Goal: Navigation & Orientation: Find specific page/section

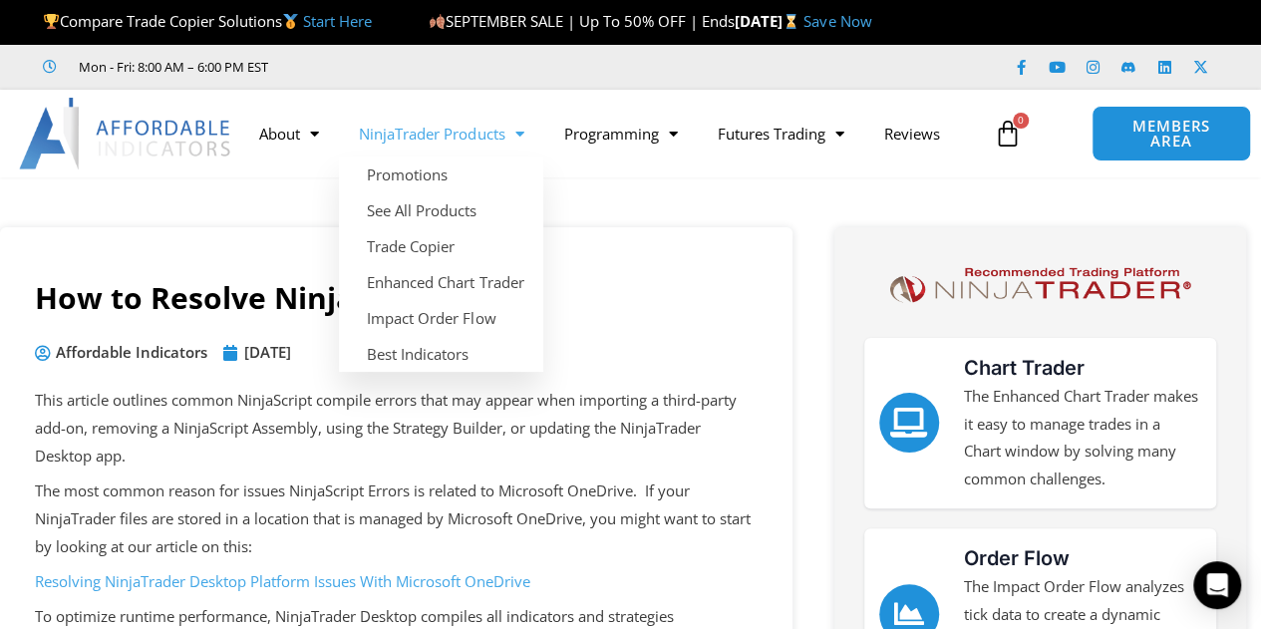
drag, startPoint x: 0, startPoint y: 0, endPoint x: 450, endPoint y: 136, distance: 470.4
click at [450, 136] on link "NinjaTrader Products" at bounding box center [441, 134] width 204 height 46
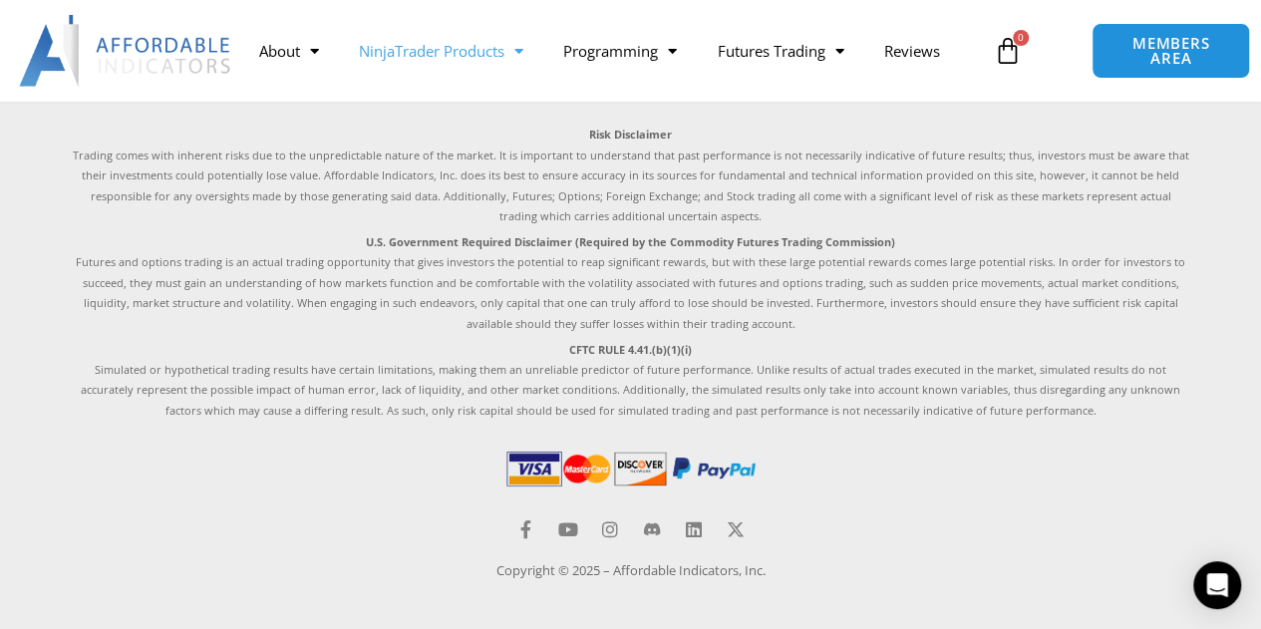
scroll to position [2973, 0]
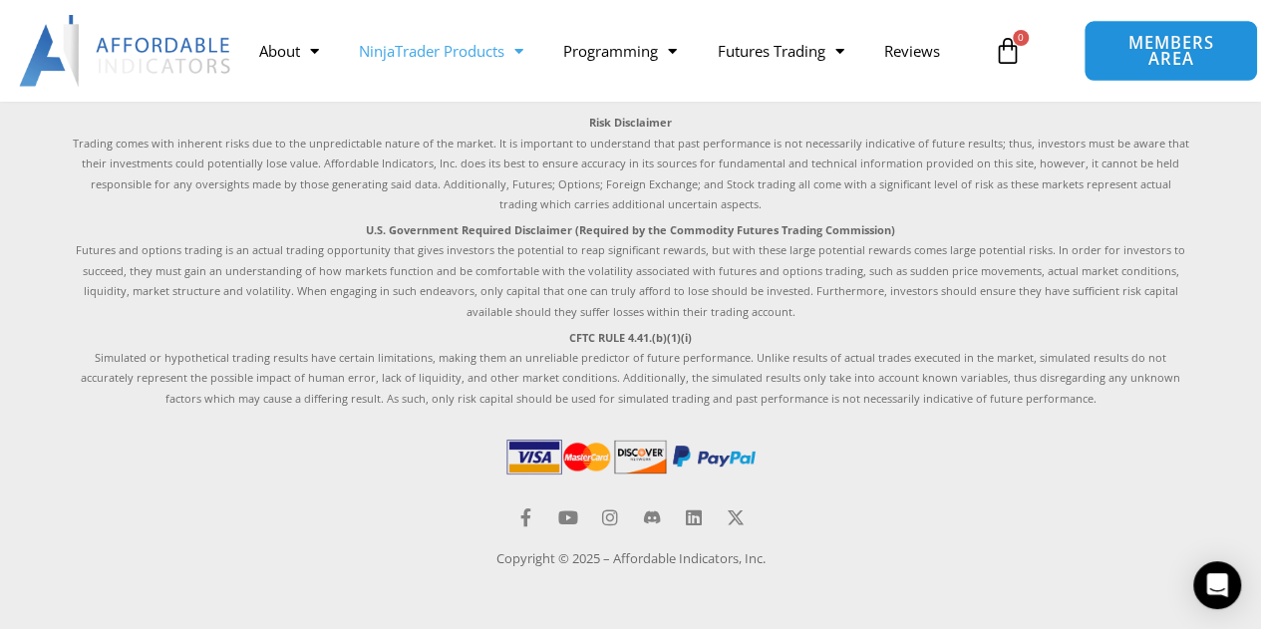
click at [1176, 66] on span "MEMBERS AREA" at bounding box center [1170, 51] width 129 height 33
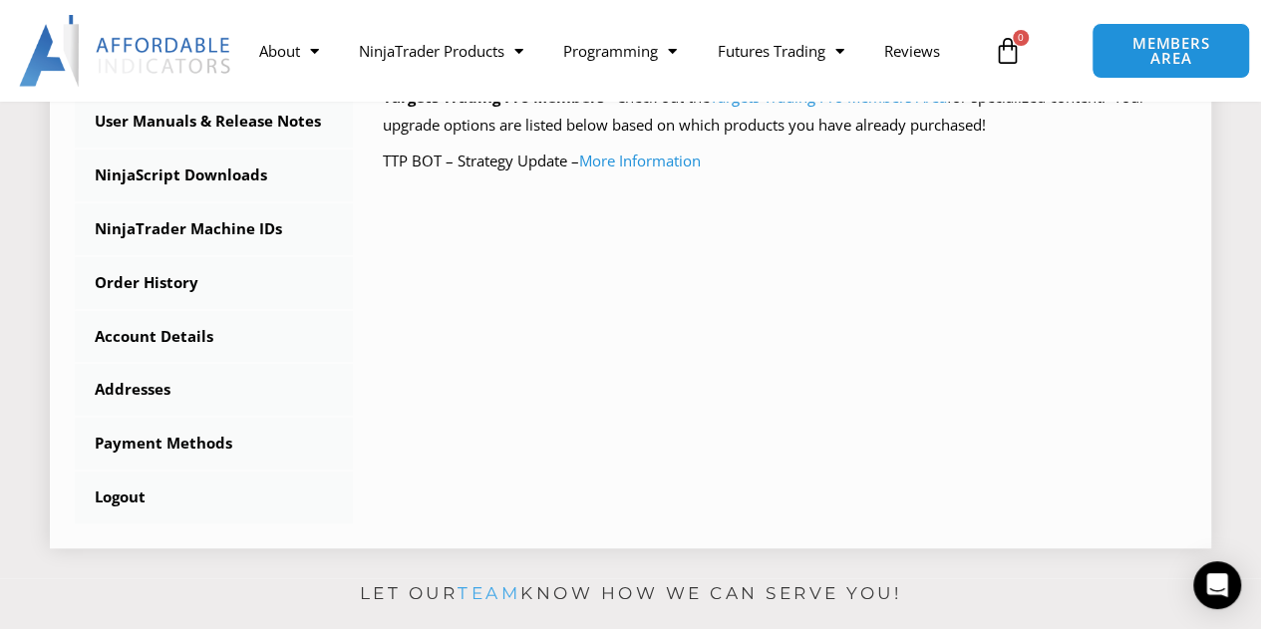
scroll to position [643, 0]
click at [684, 154] on link "More Information" at bounding box center [640, 159] width 122 height 20
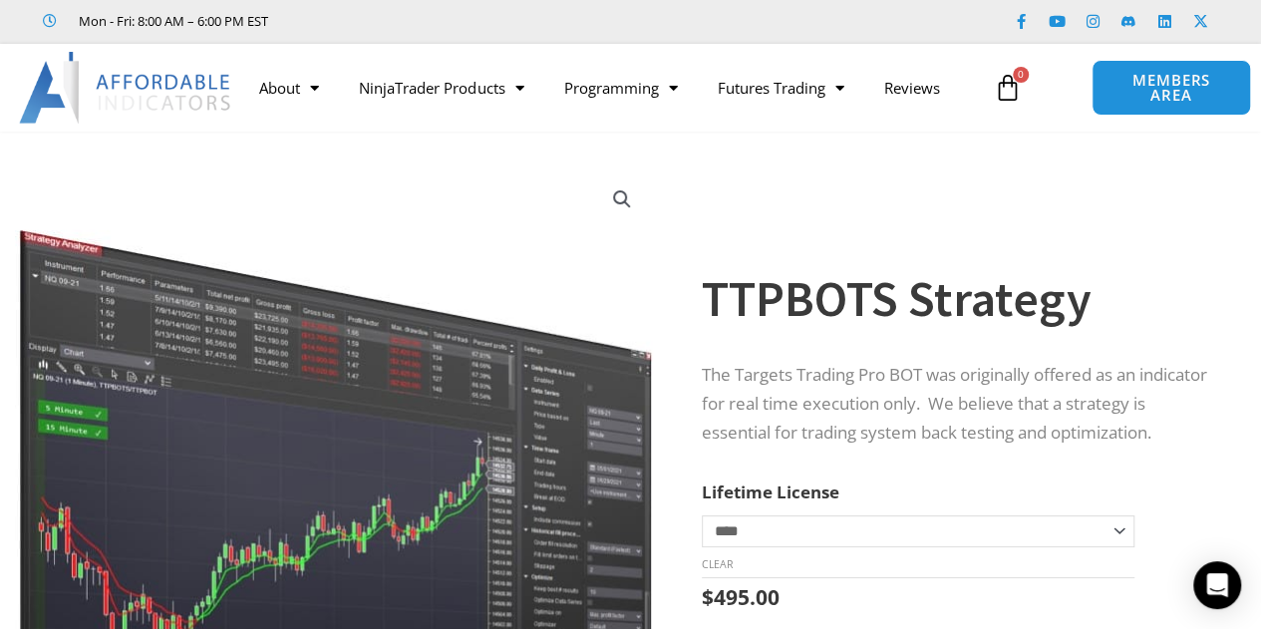
scroll to position [41, 0]
